Goal: Transaction & Acquisition: Download file/media

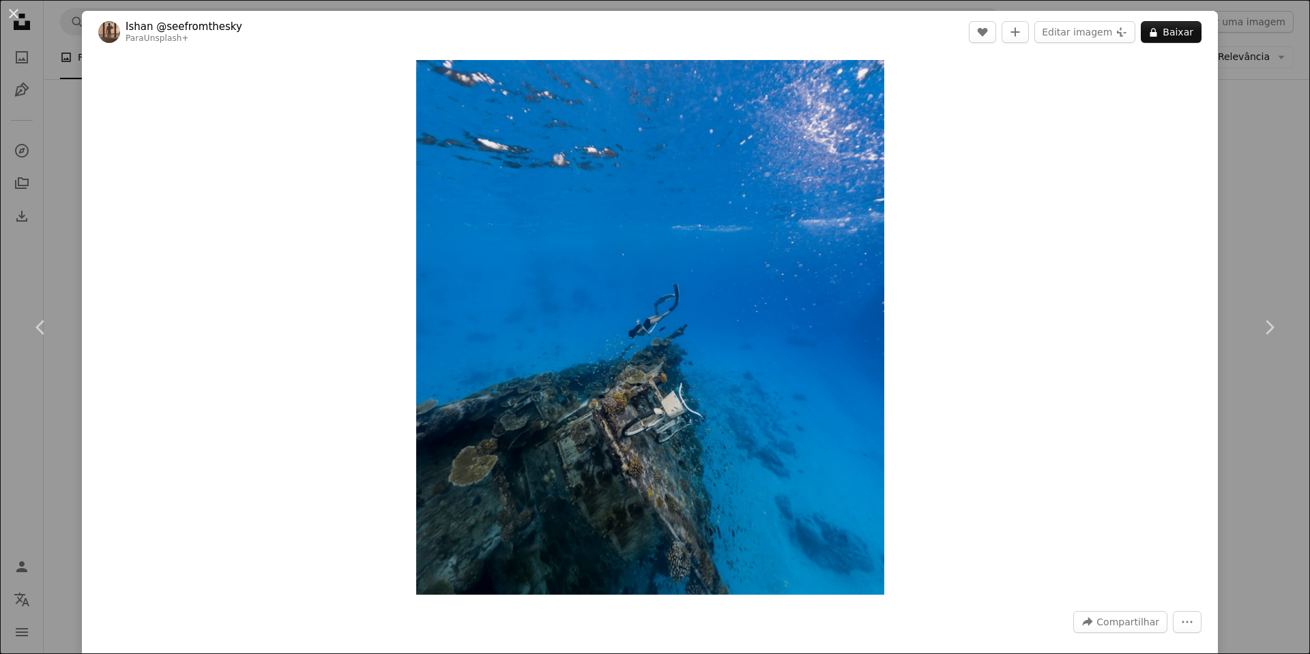
scroll to position [955, 0]
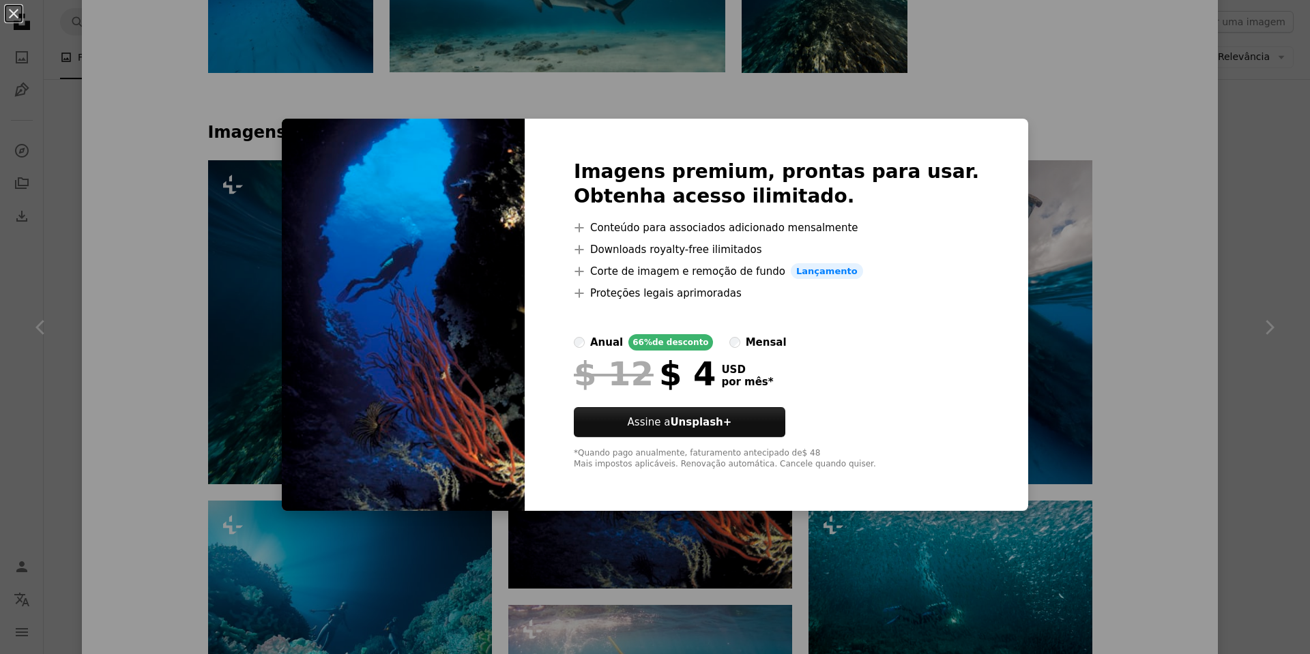
click at [1118, 198] on div "An X shape Imagens premium, prontas para usar. Obtenha acesso ilimitado. A plus…" at bounding box center [655, 327] width 1310 height 654
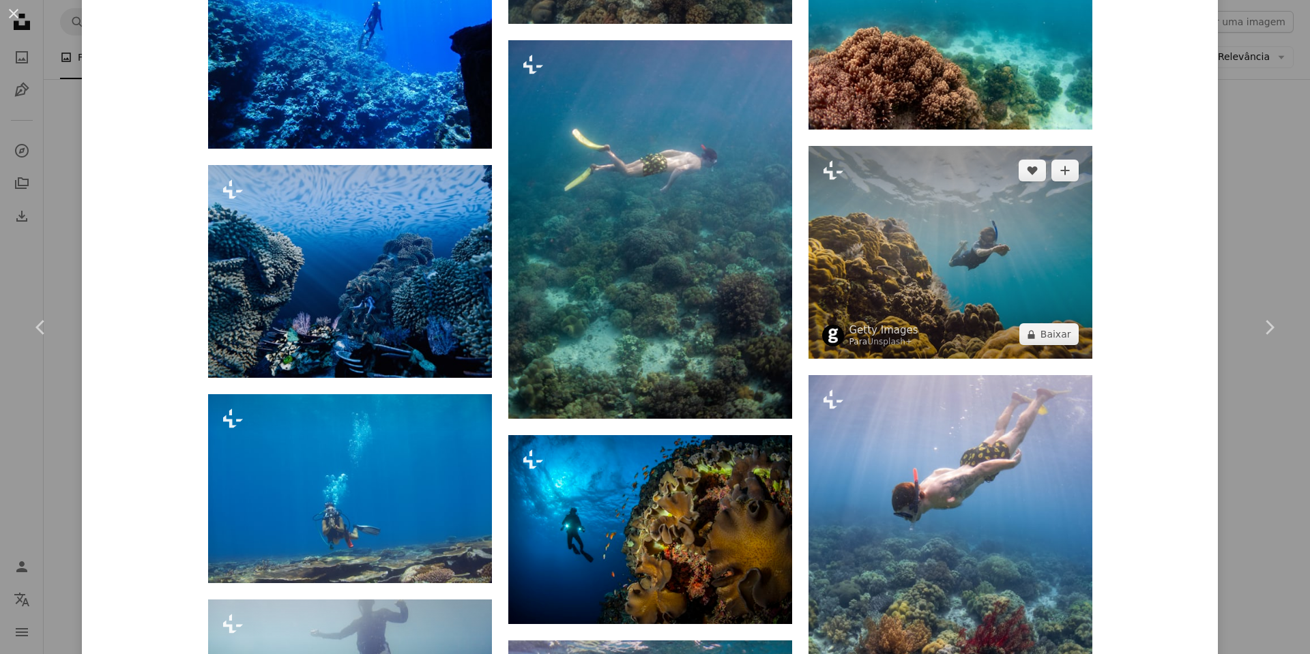
scroll to position [1774, 0]
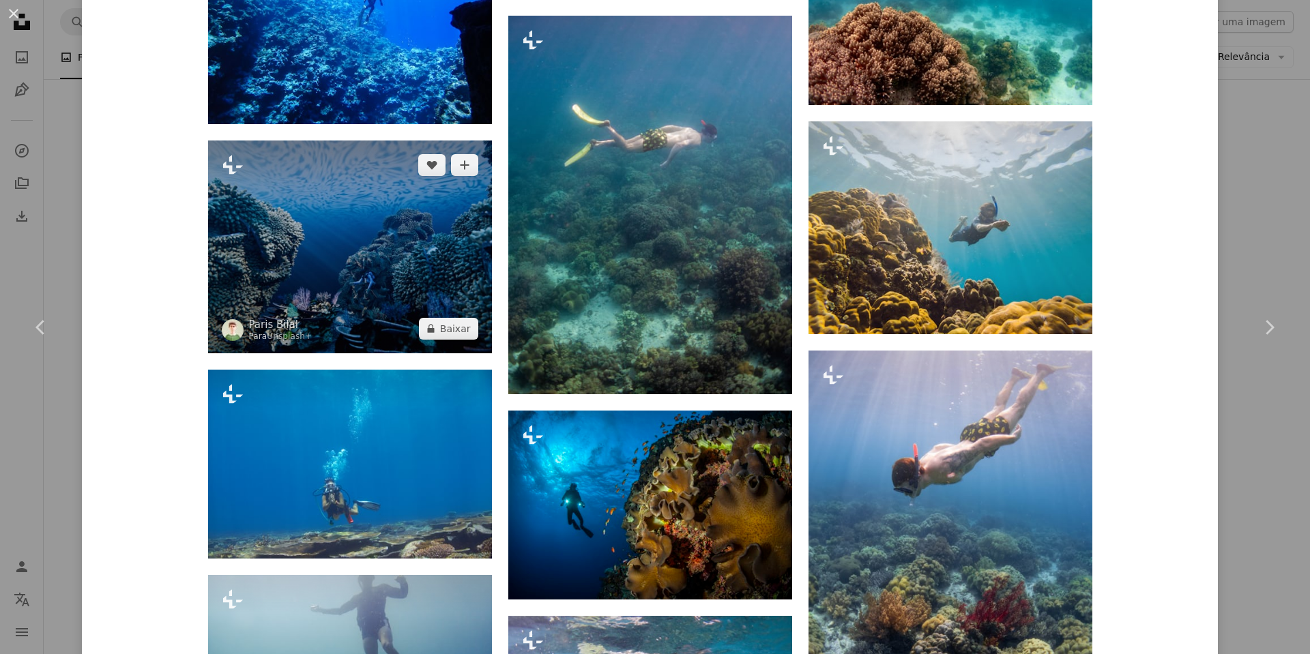
click at [408, 230] on img at bounding box center [350, 247] width 284 height 213
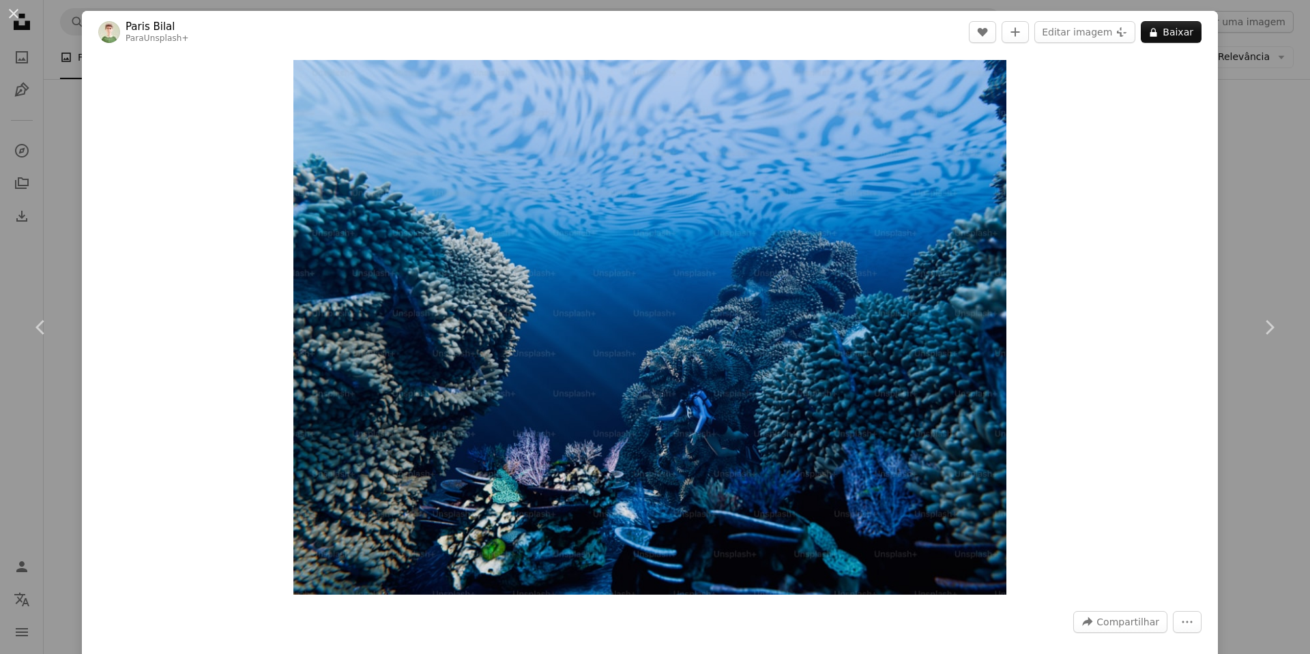
click at [1274, 225] on div "An X shape Chevron left Chevron right Paris Bilal Para Unsplash+ A heart A plus…" at bounding box center [655, 327] width 1310 height 654
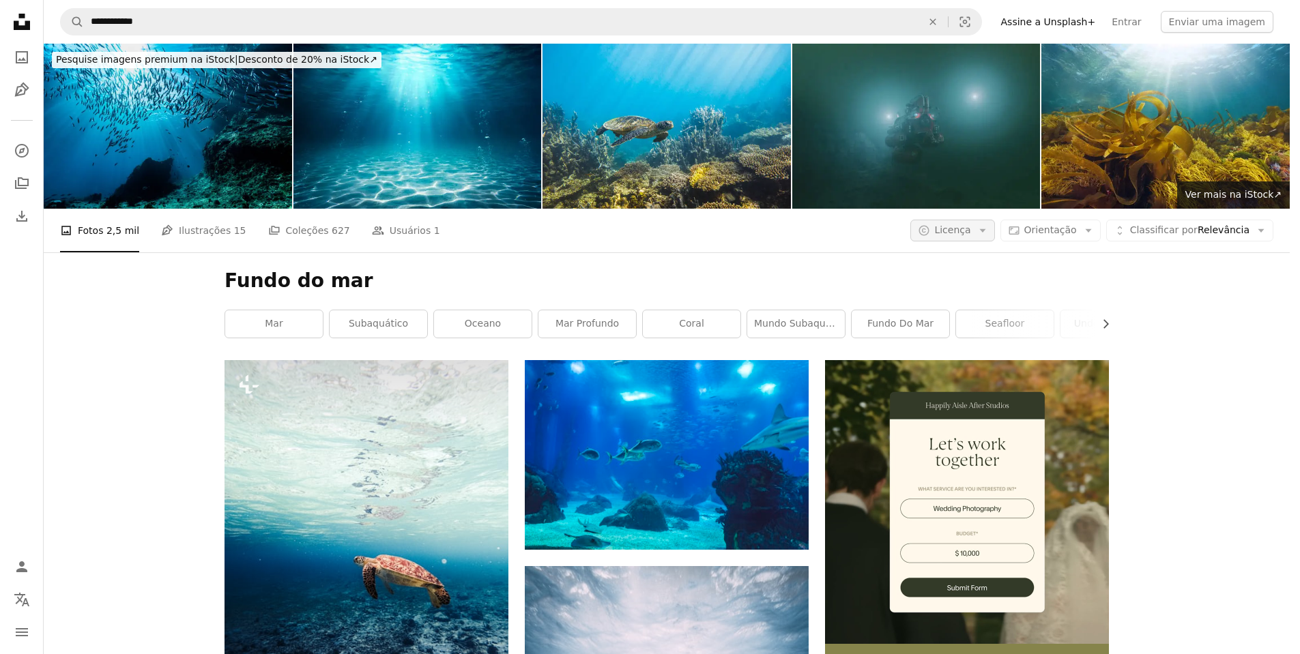
scroll to position [4708, 0]
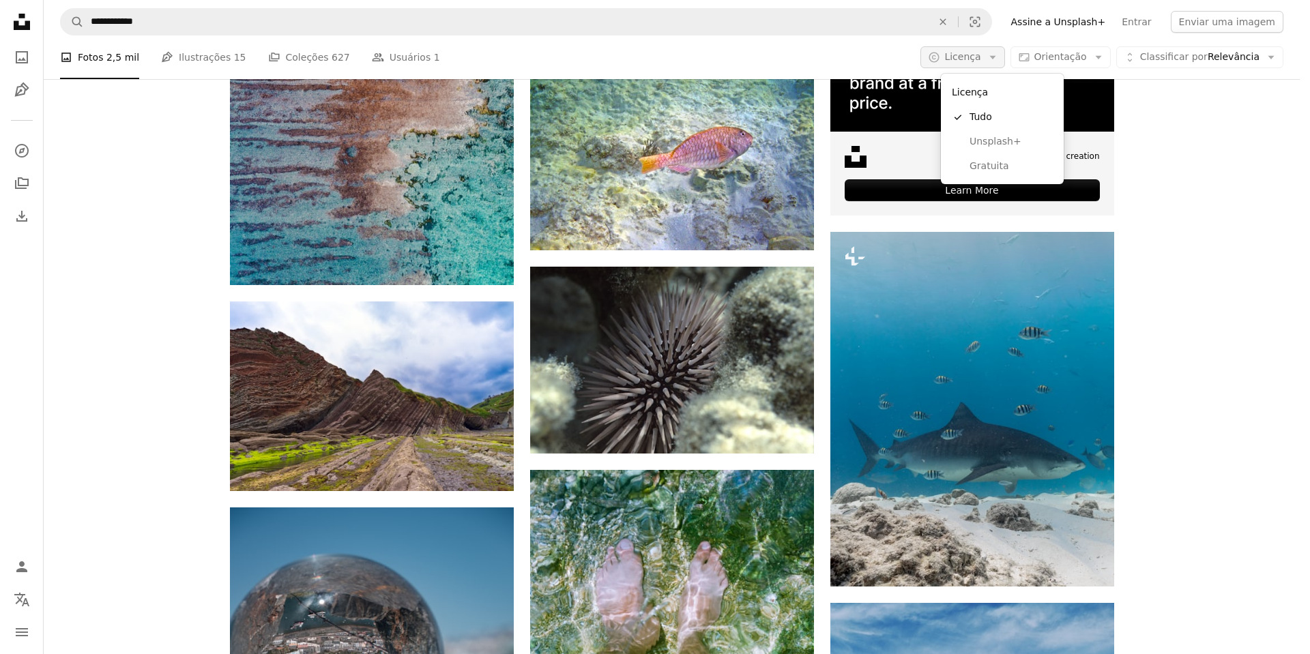
click at [980, 54] on span "Licença" at bounding box center [962, 56] width 36 height 11
click at [991, 164] on span "Gratuita" at bounding box center [1010, 167] width 83 height 14
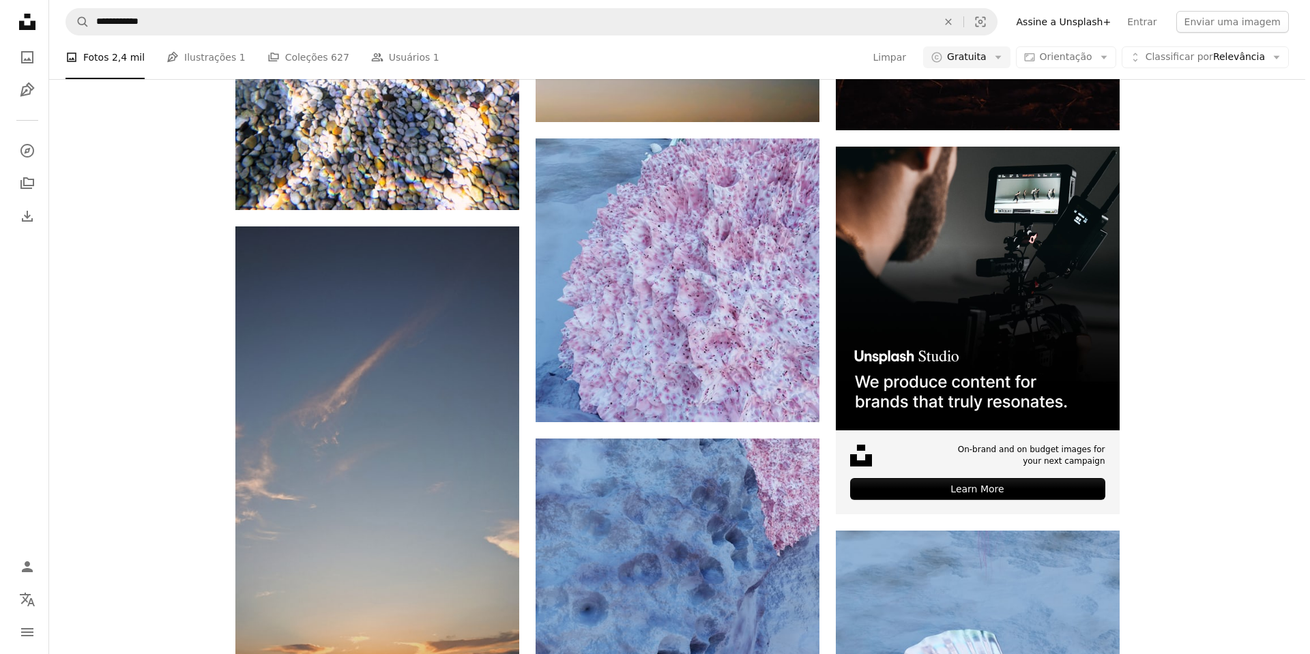
scroll to position [5458, 0]
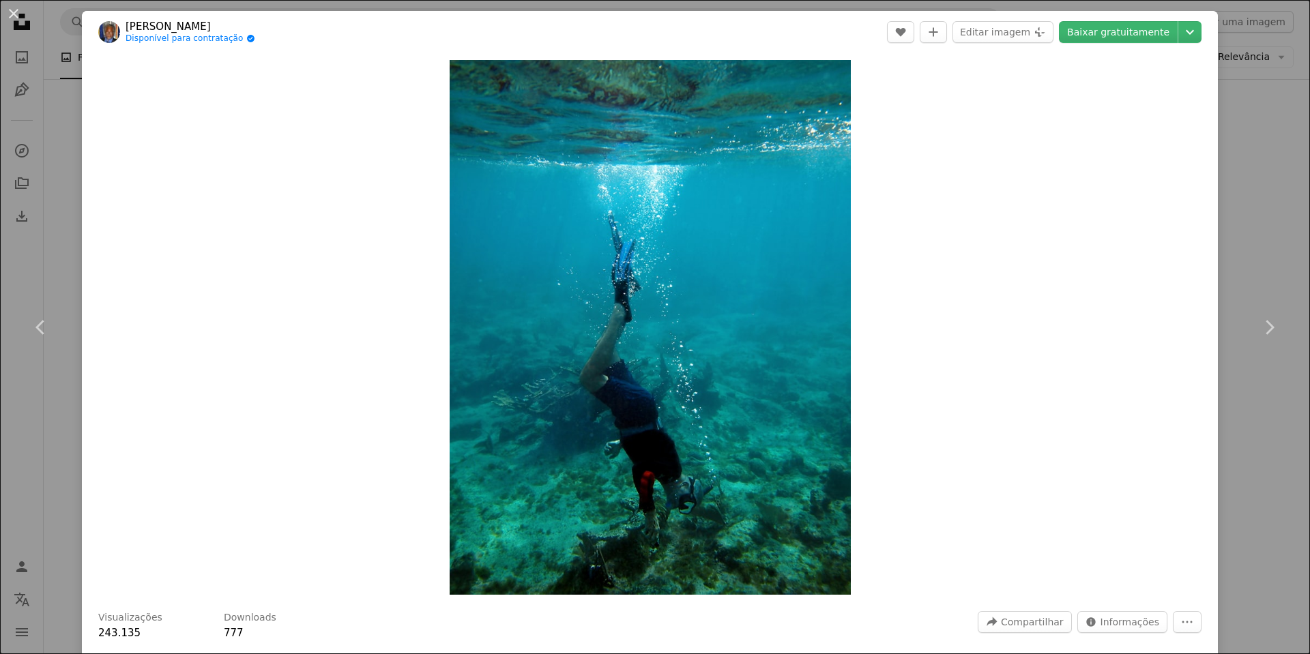
click at [1264, 164] on div "An X shape Chevron left Chevron right [PERSON_NAME] Disponível para contratação…" at bounding box center [655, 327] width 1310 height 654
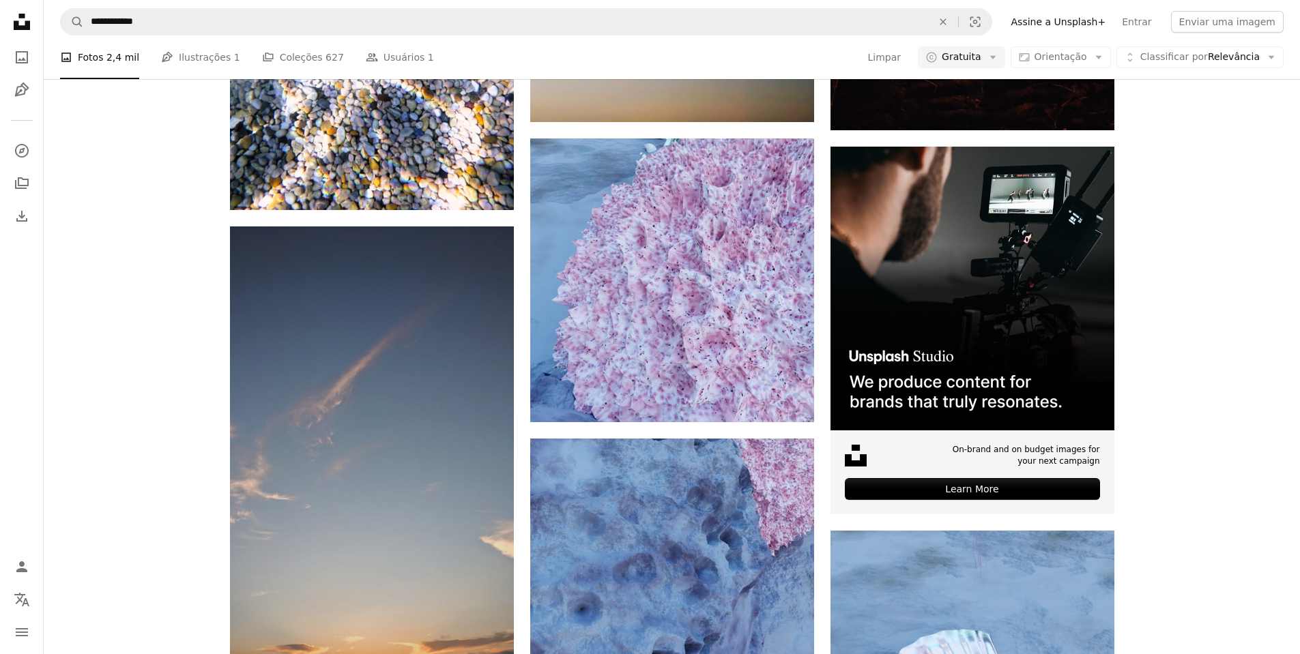
scroll to position [1706, 0]
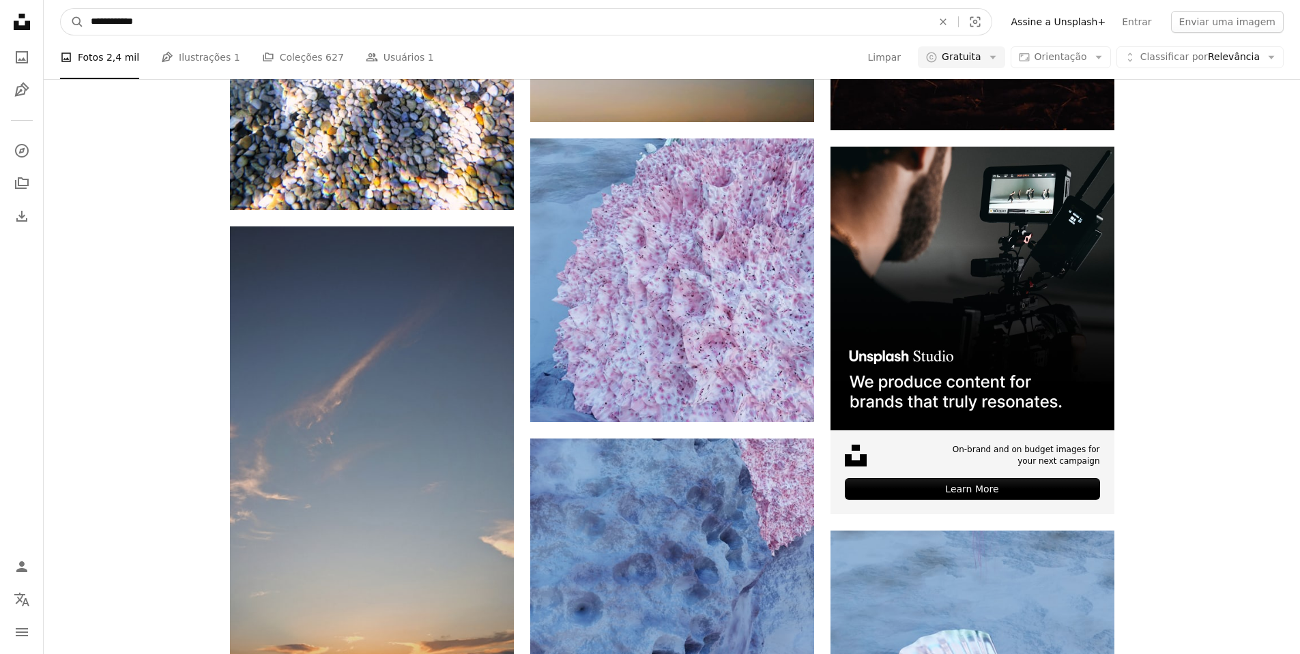
click at [441, 18] on input "**********" at bounding box center [506, 22] width 844 height 26
drag, startPoint x: 158, startPoint y: 25, endPoint x: 84, endPoint y: 23, distance: 74.4
click at [84, 23] on input "**********" at bounding box center [506, 22] width 844 height 26
type input "**********"
click button "A magnifying glass" at bounding box center [72, 22] width 23 height 26
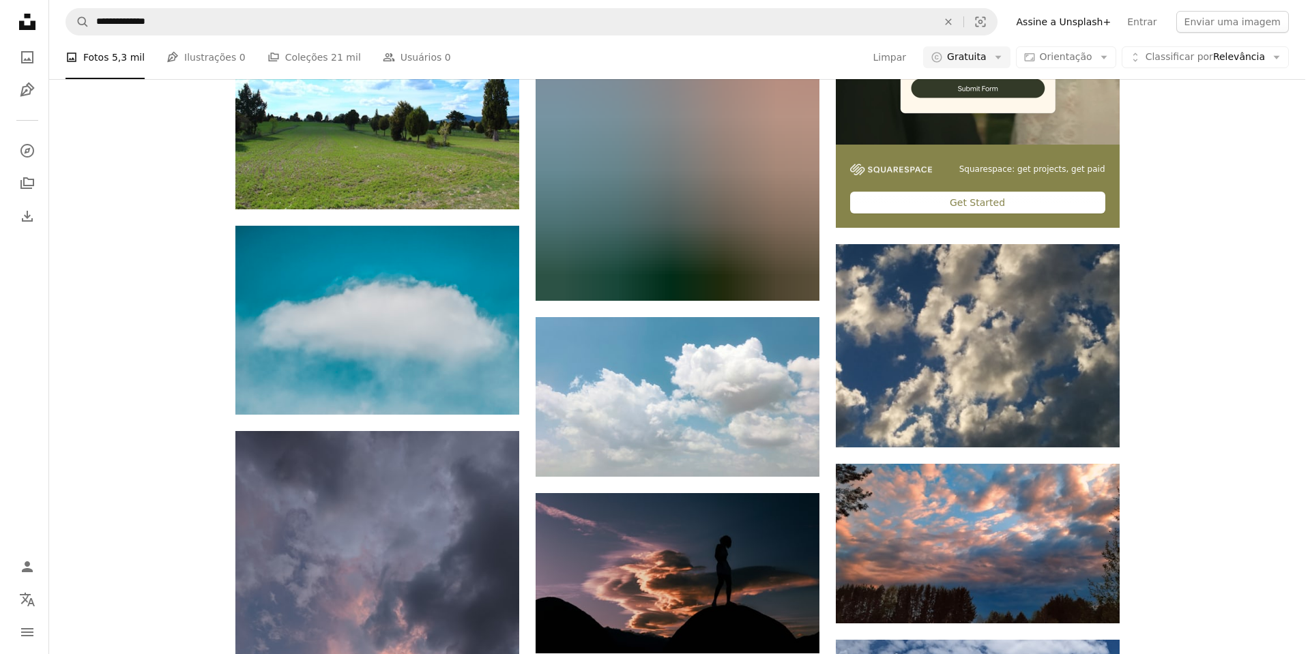
scroll to position [2934, 0]
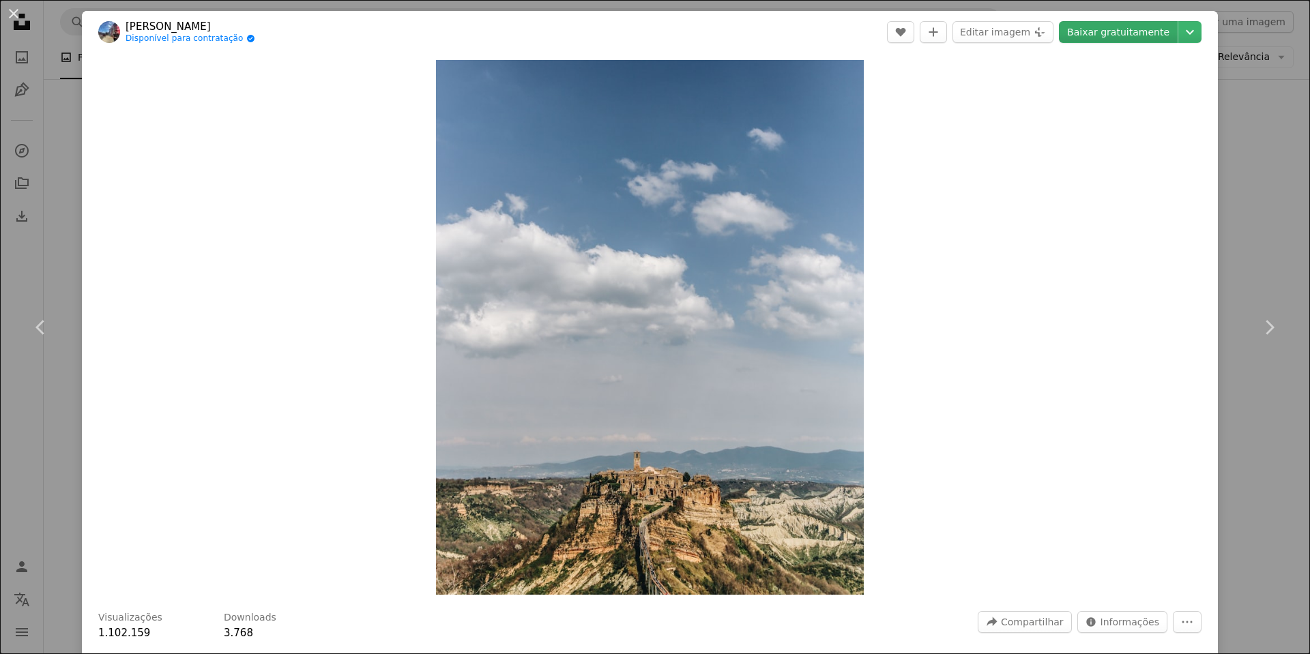
click at [1090, 39] on link "Baixar gratuitamente" at bounding box center [1118, 32] width 119 height 22
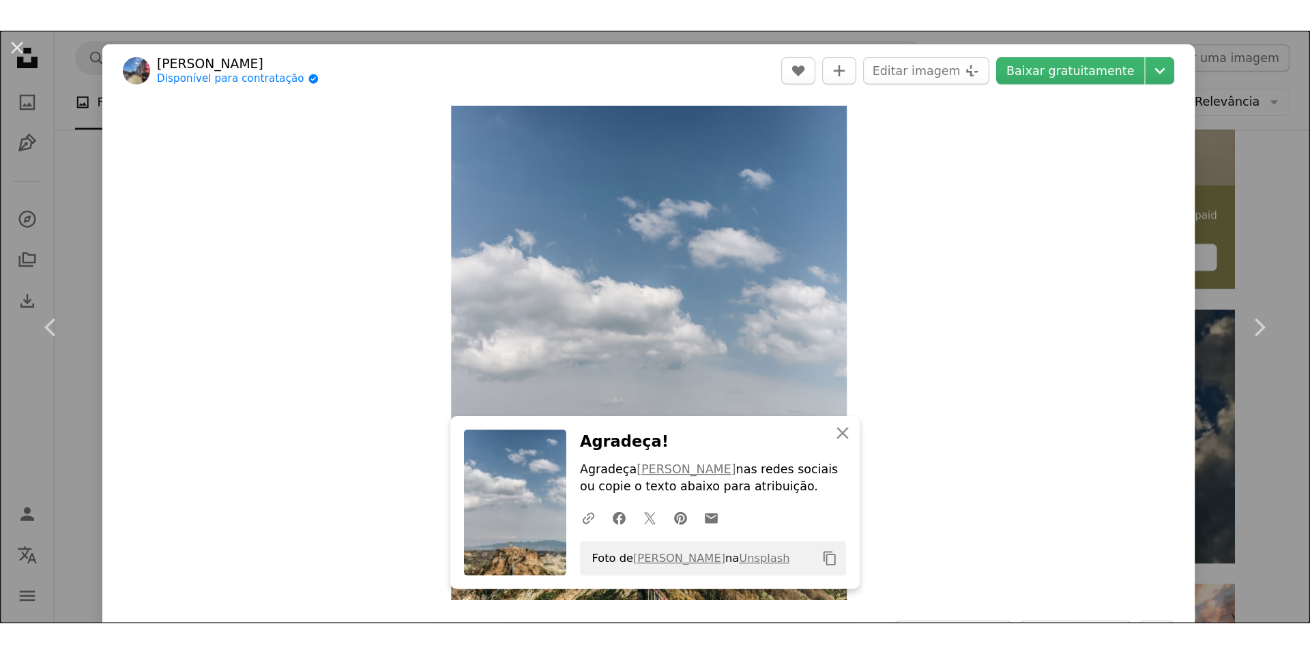
scroll to position [2935, 0]
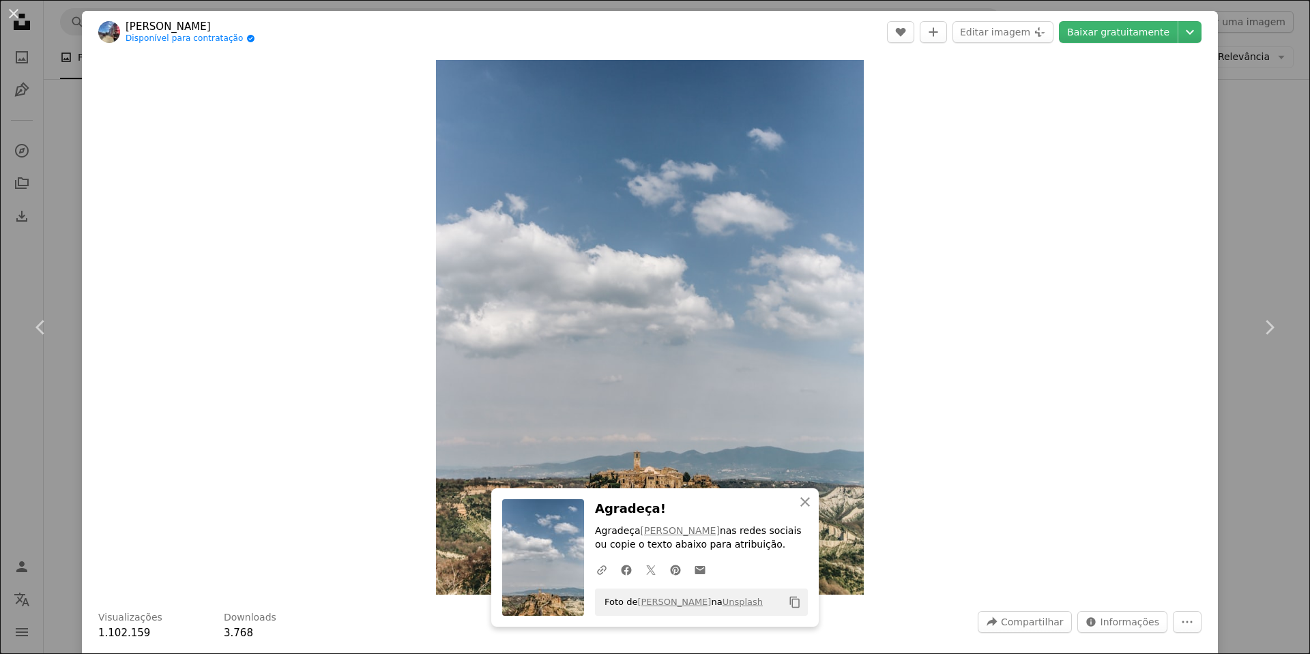
click at [1240, 228] on div "An X shape Chevron left Chevron right [PERSON_NAME] Disponível para contratação…" at bounding box center [655, 327] width 1310 height 654
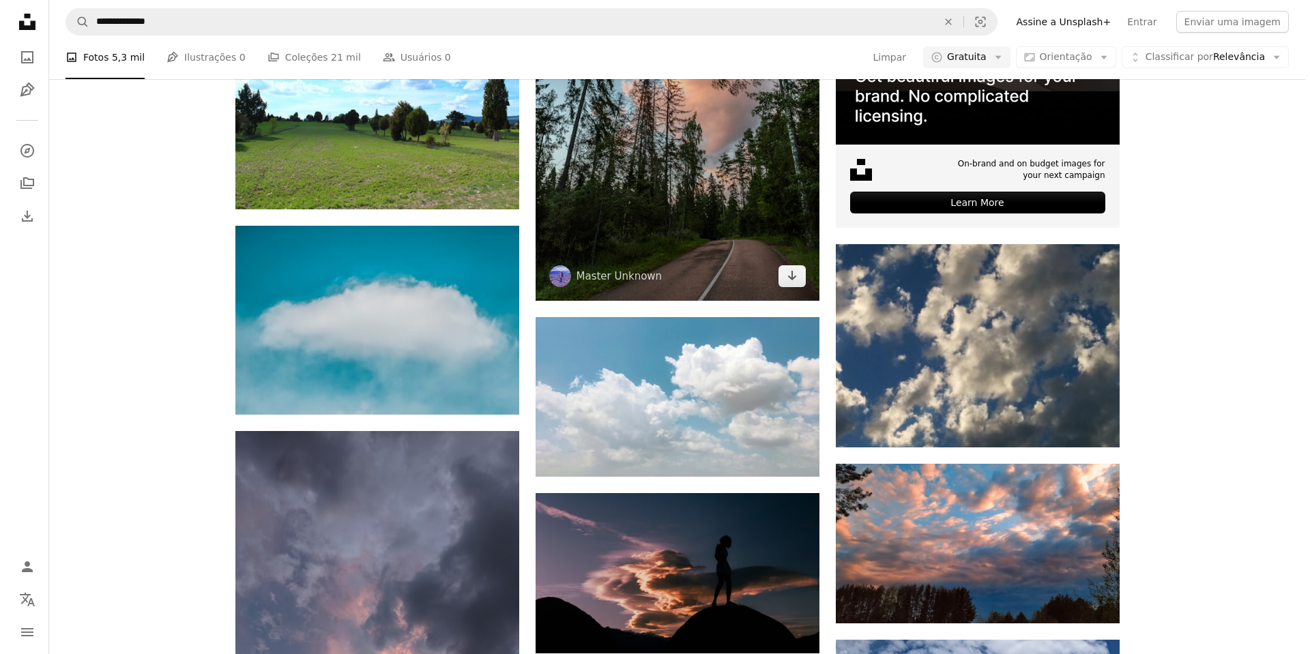
scroll to position [5595, 0]
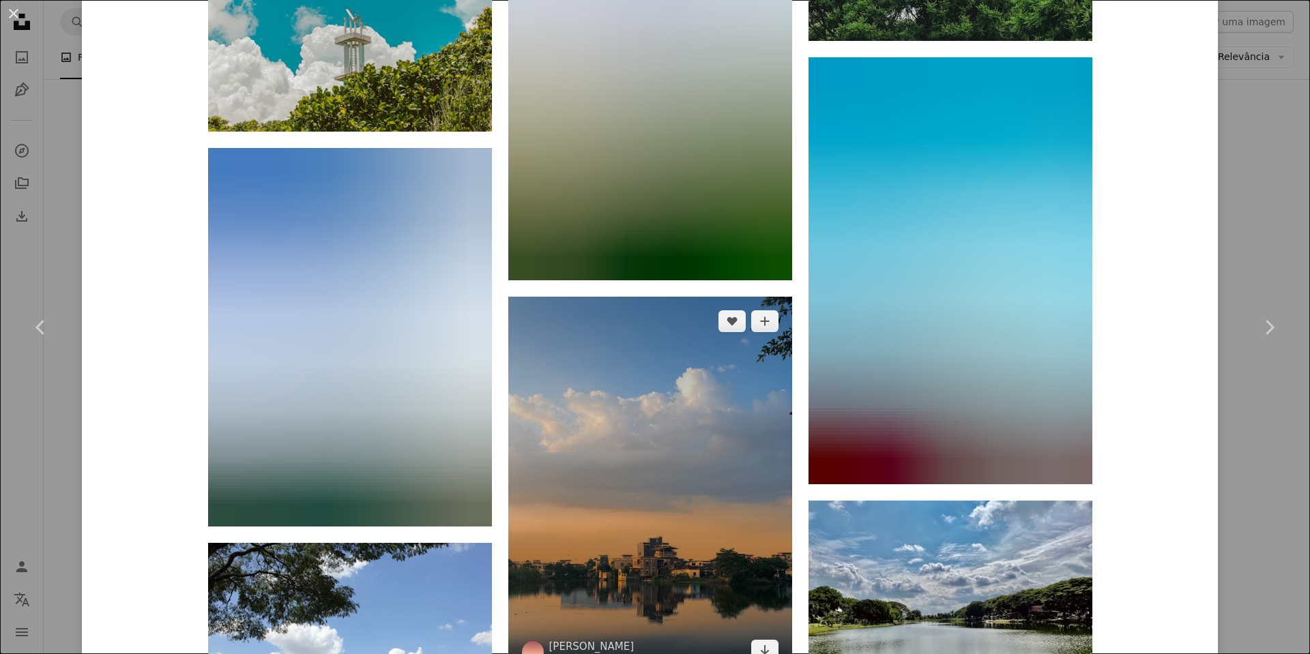
scroll to position [2115, 0]
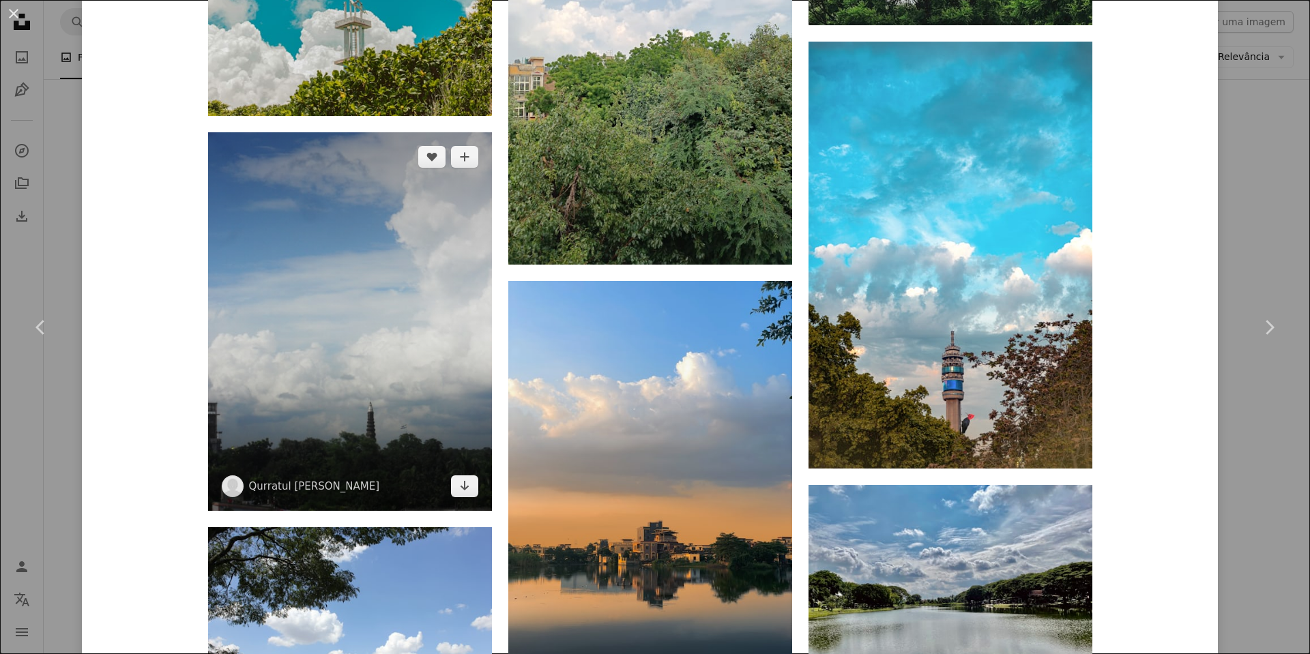
click at [400, 312] on img at bounding box center [350, 321] width 284 height 379
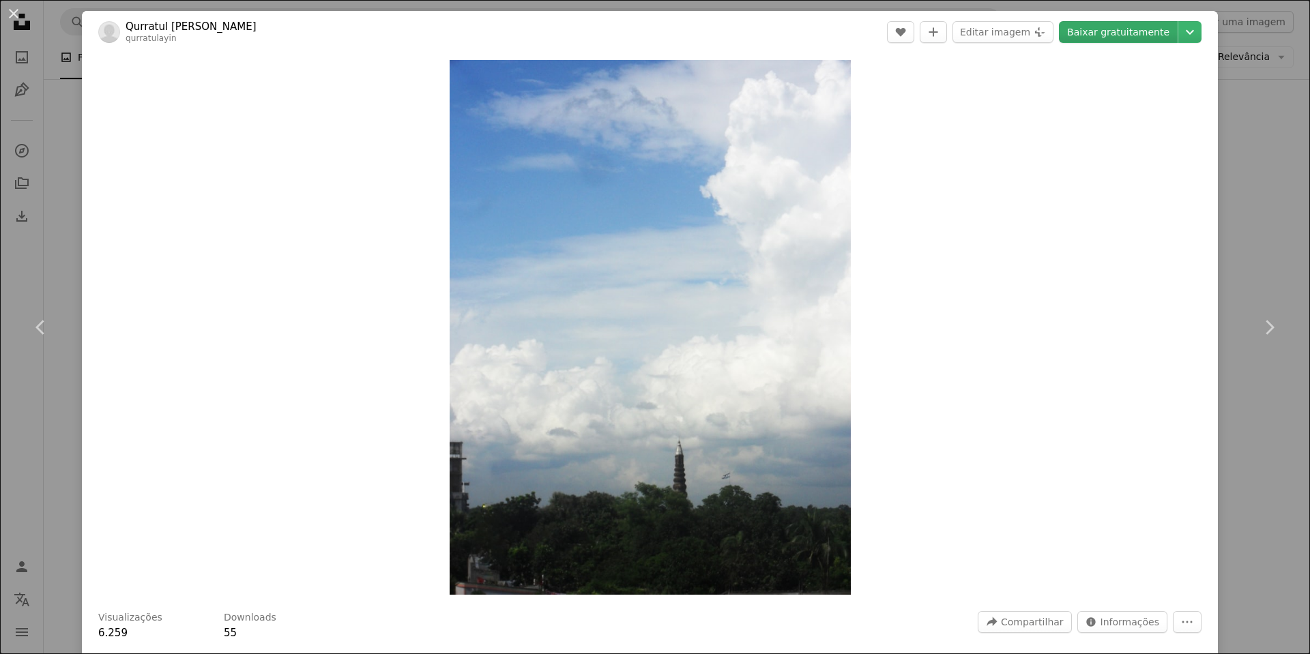
click at [1110, 36] on link "Baixar gratuitamente" at bounding box center [1118, 32] width 119 height 22
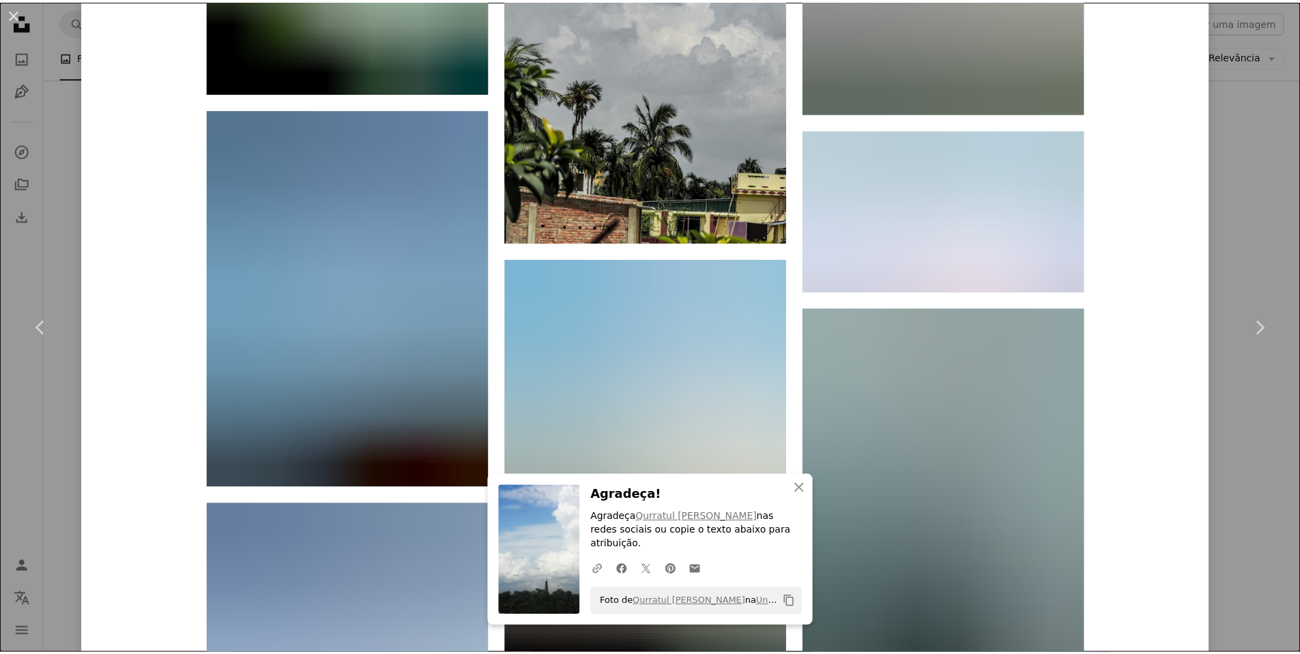
scroll to position [2320, 0]
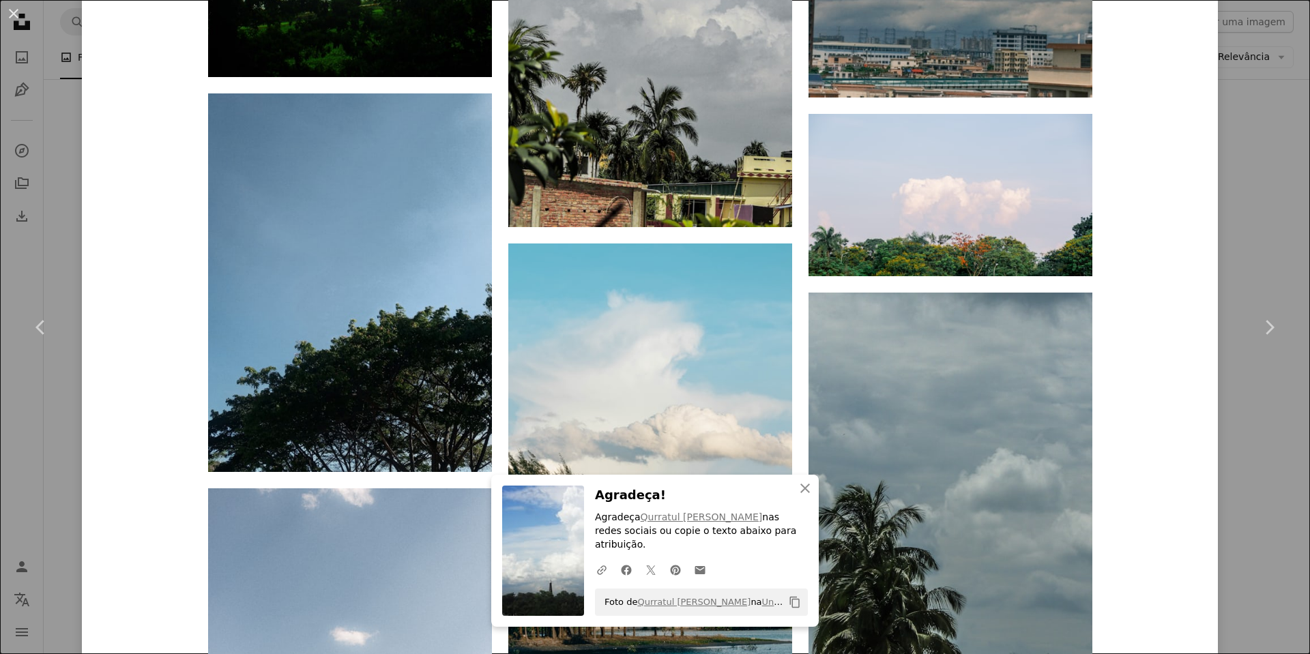
click at [1269, 187] on div "An X shape Chevron left Chevron right Qurratul Ayin Sadia qurratulayin A heart …" at bounding box center [655, 327] width 1310 height 654
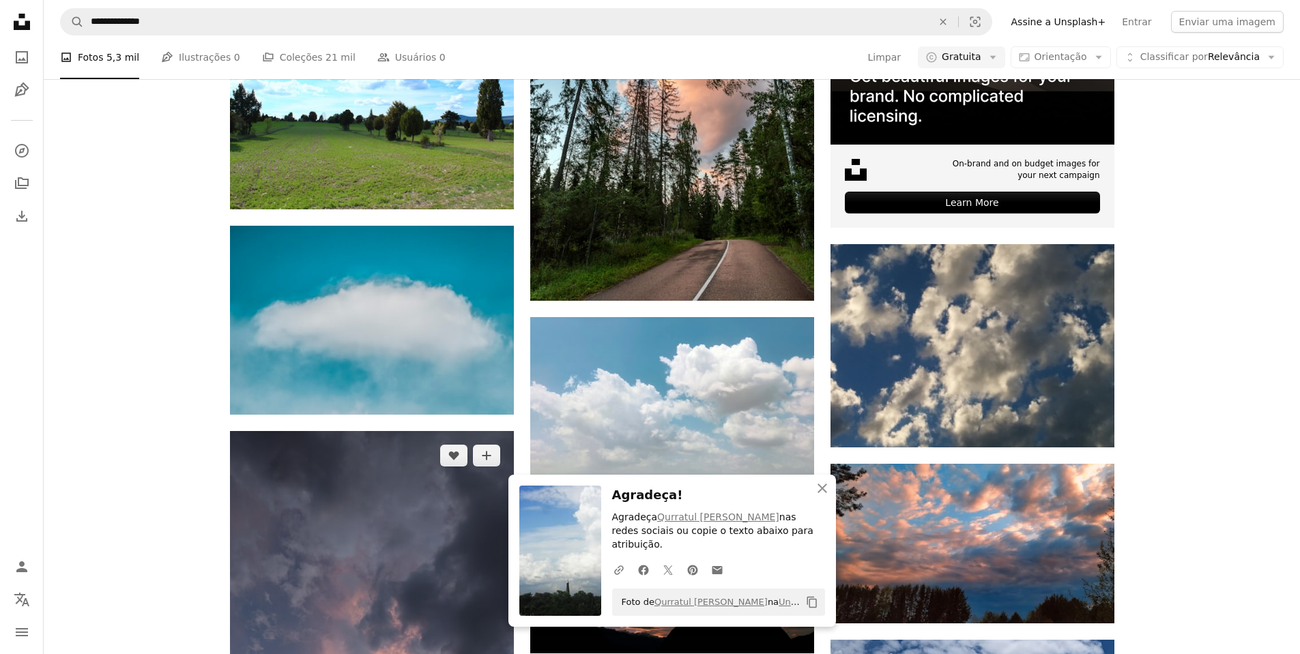
scroll to position [5185, 0]
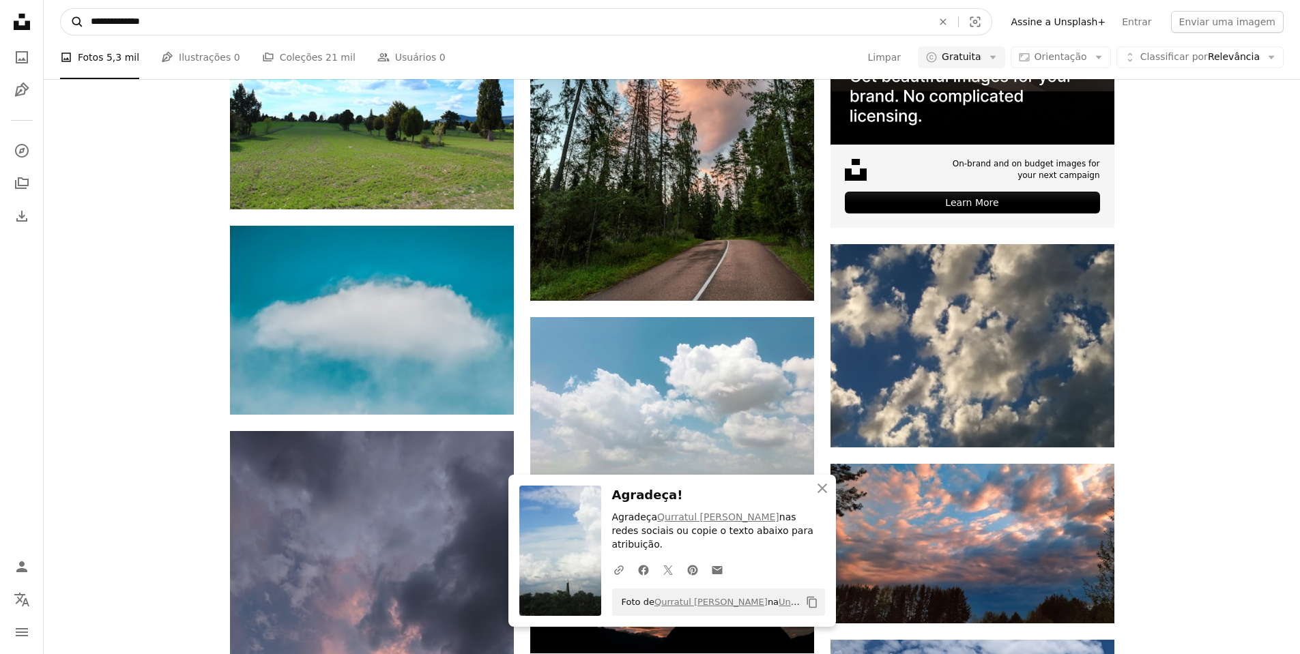
drag, startPoint x: 173, startPoint y: 23, endPoint x: 81, endPoint y: 29, distance: 92.3
click at [81, 29] on form "**********" at bounding box center [526, 21] width 932 height 27
type input "**********"
click at [61, 9] on button "A magnifying glass" at bounding box center [72, 22] width 23 height 26
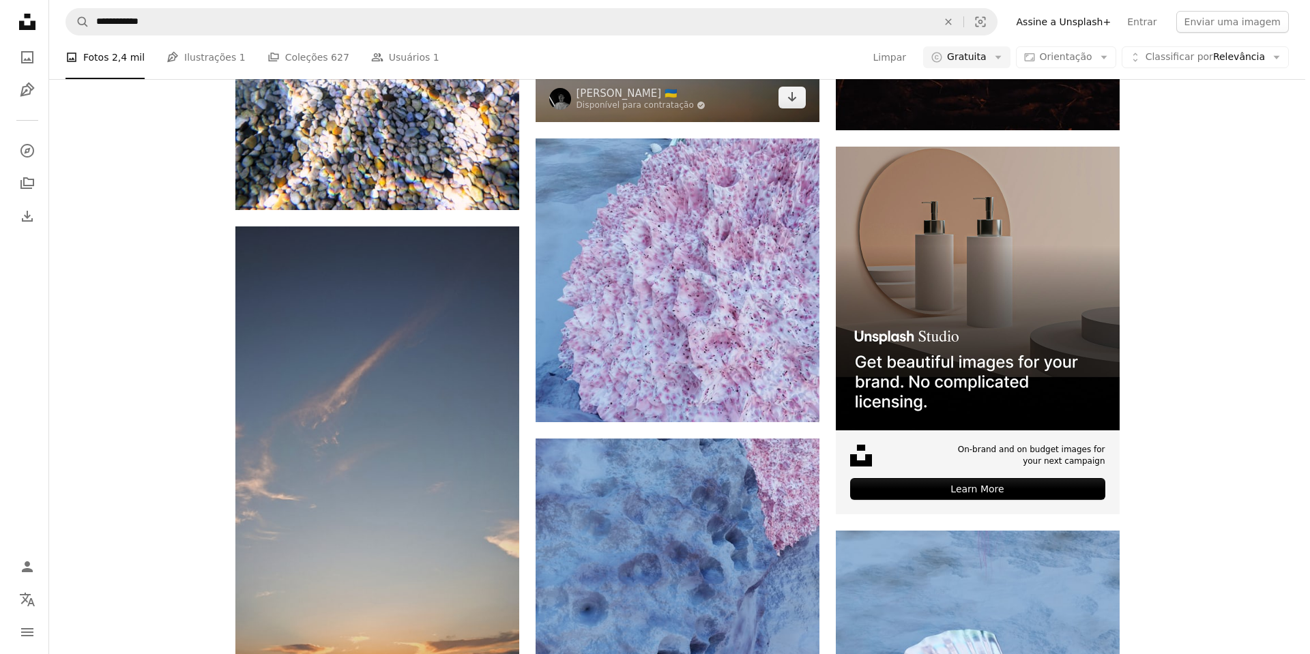
scroll to position [5390, 0]
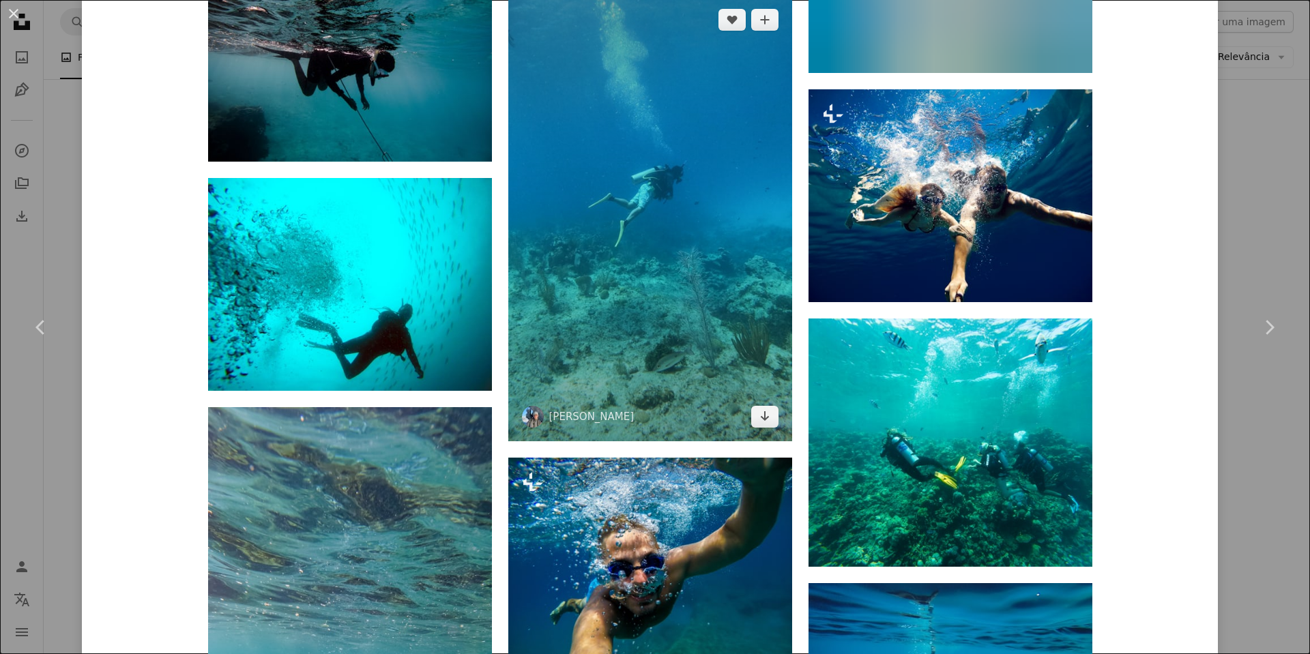
scroll to position [3070, 0]
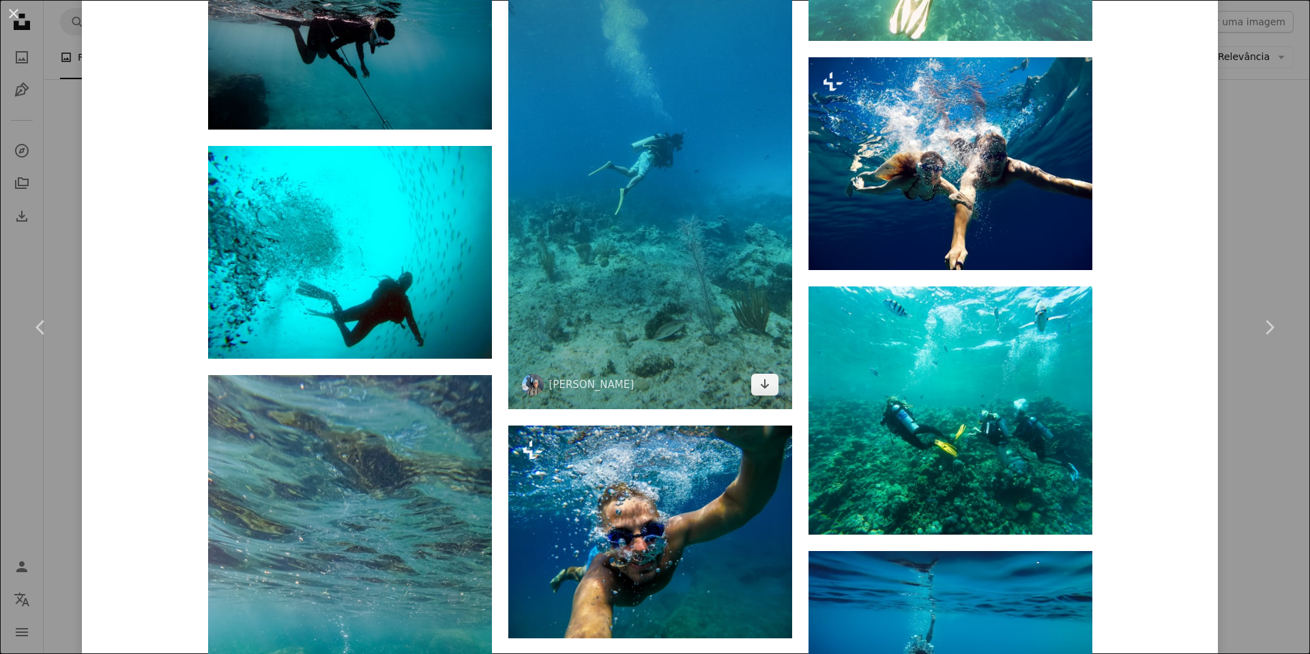
click at [611, 267] on img at bounding box center [650, 186] width 284 height 446
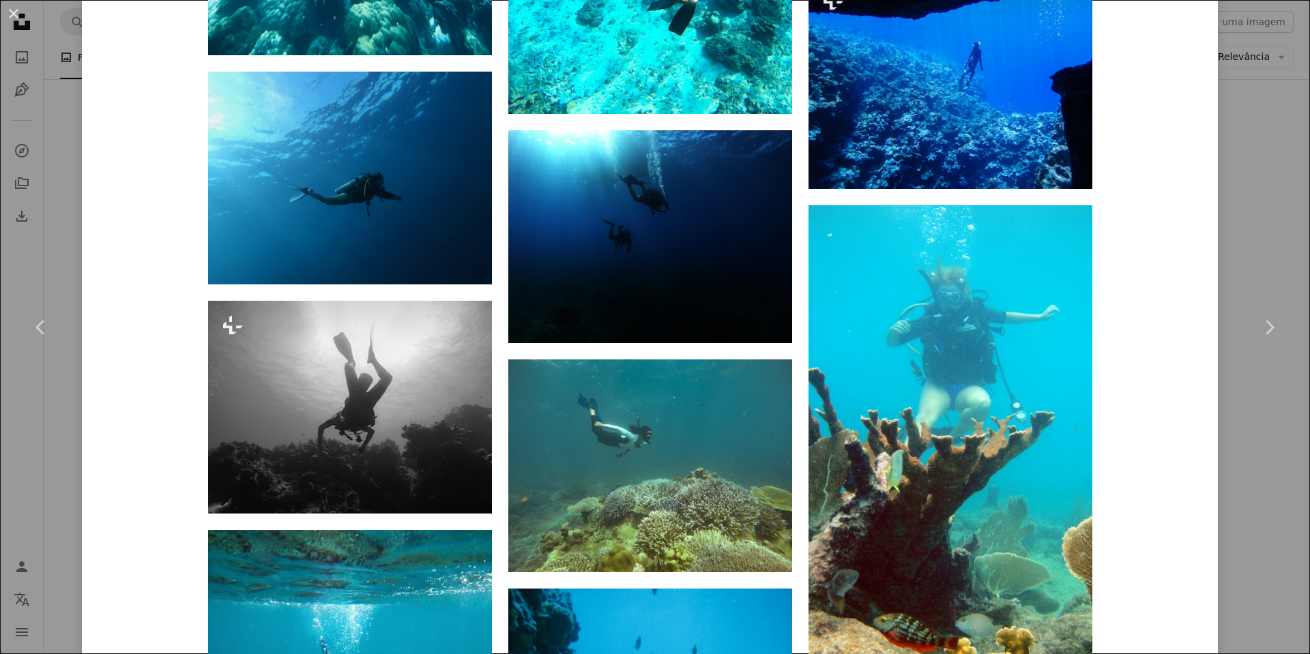
scroll to position [3207, 0]
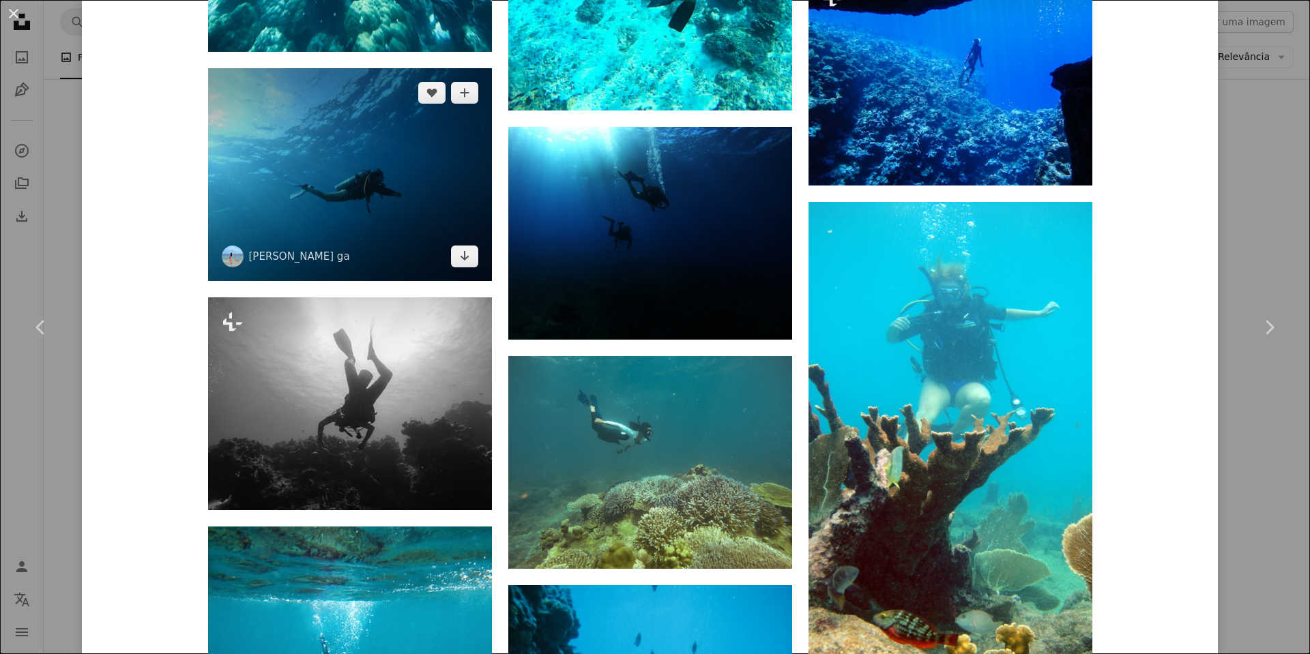
click at [360, 199] on img at bounding box center [350, 174] width 284 height 213
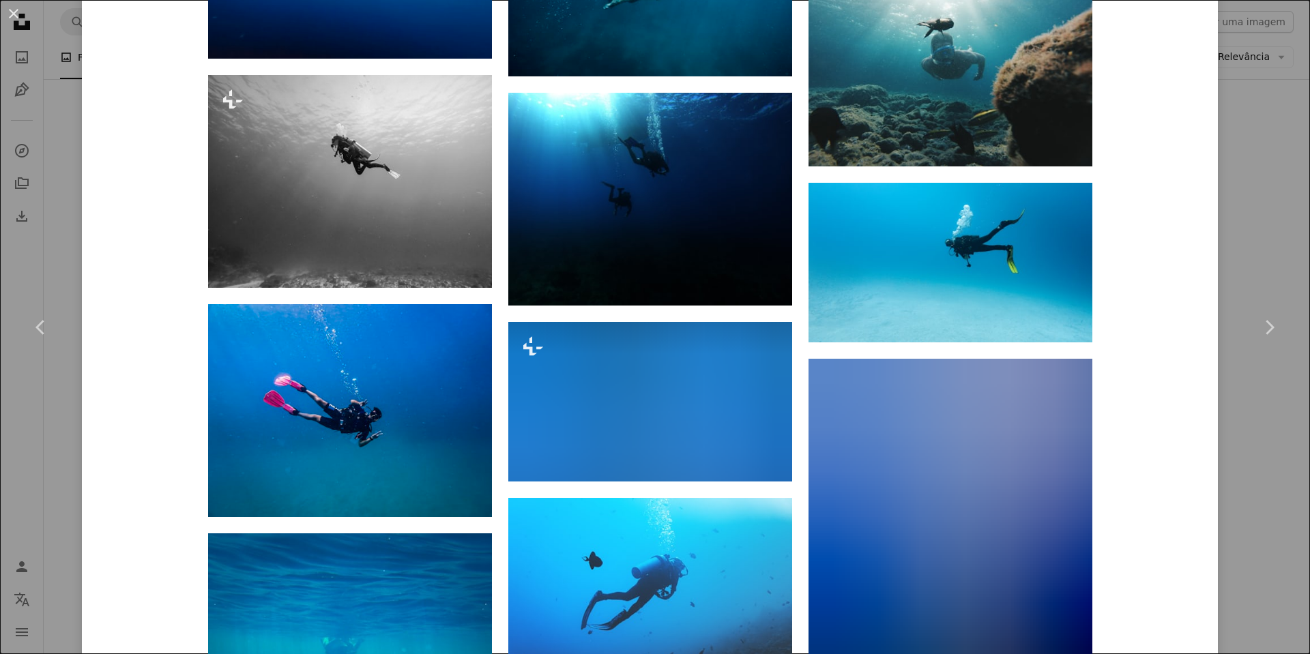
scroll to position [2388, 0]
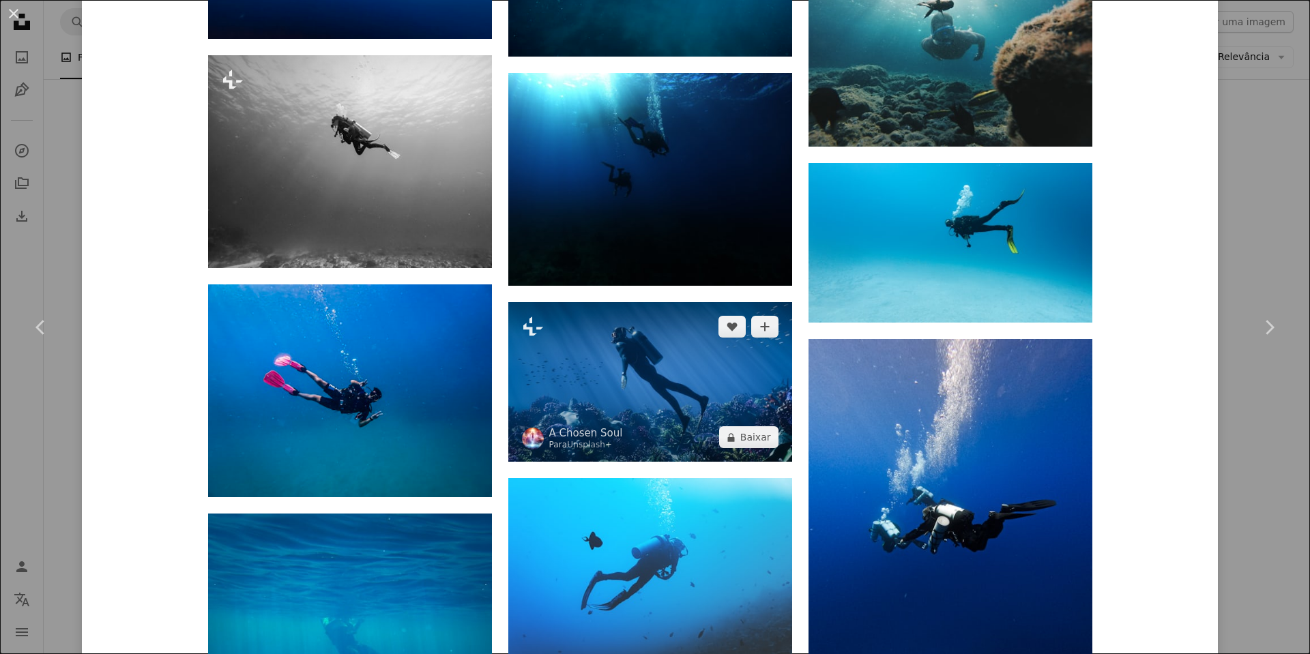
click at [639, 360] on img at bounding box center [650, 382] width 284 height 160
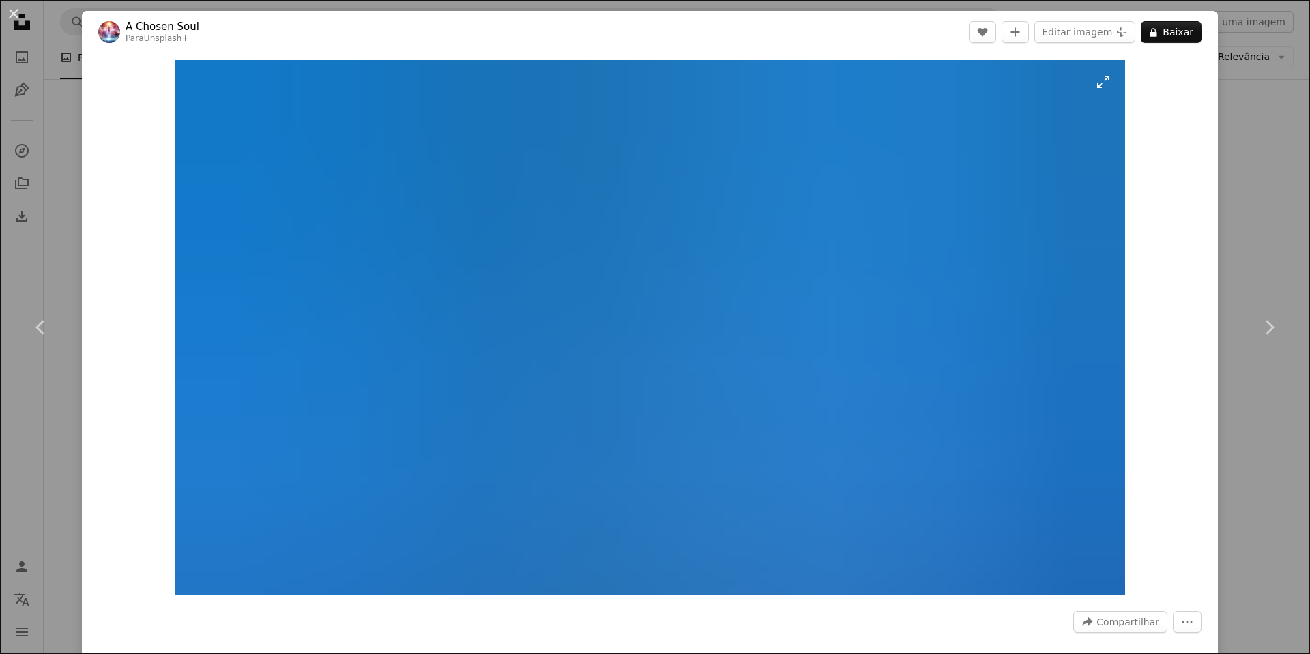
scroll to position [478, 0]
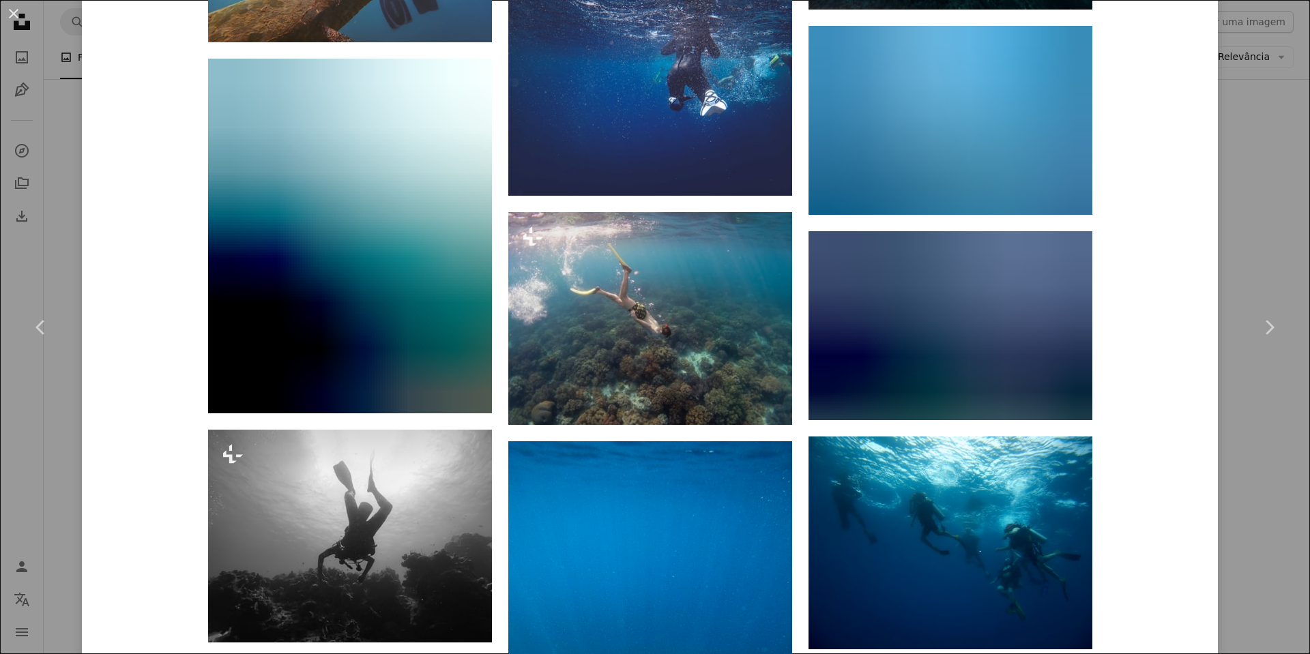
scroll to position [5108, 0]
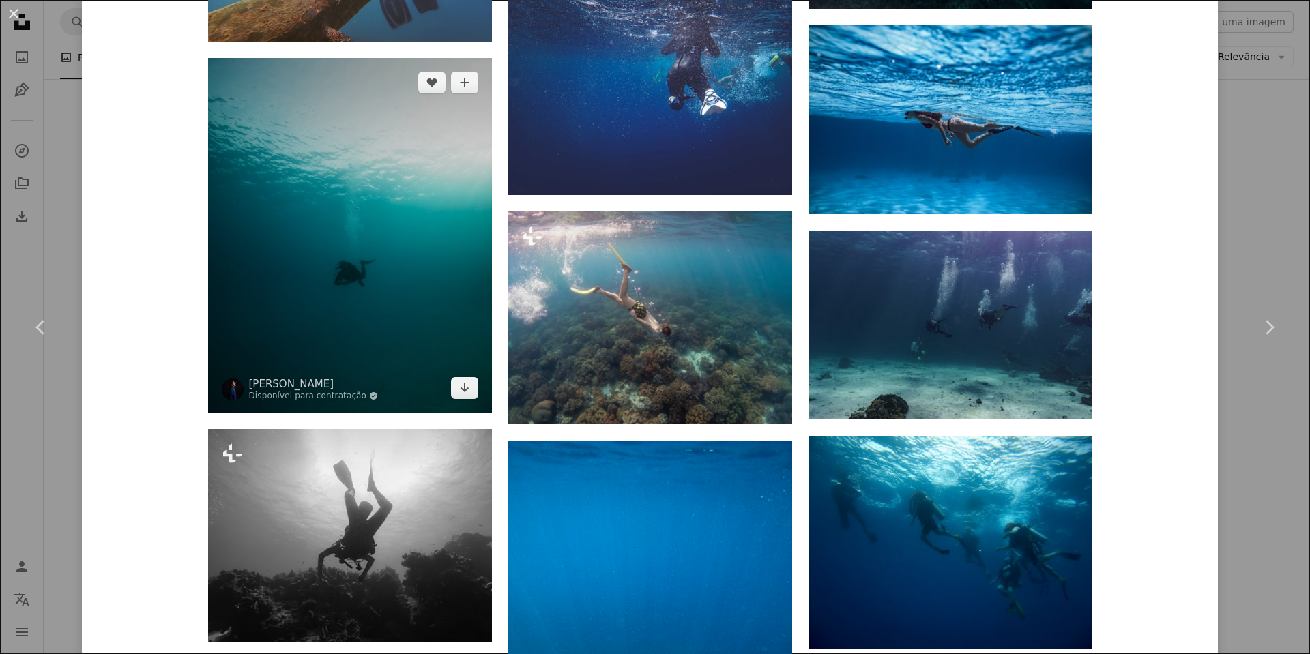
click at [362, 267] on img at bounding box center [350, 235] width 284 height 355
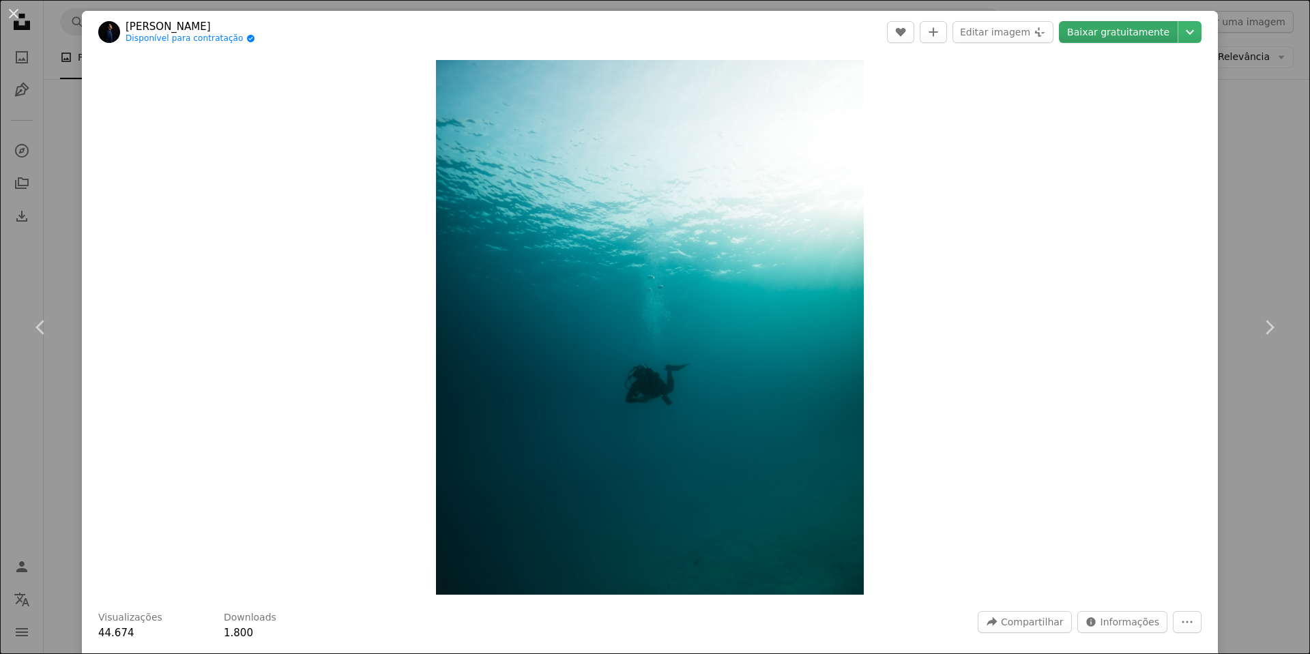
click at [1085, 35] on link "Baixar gratuitamente" at bounding box center [1118, 32] width 119 height 22
